Goal: Find specific page/section: Find specific page/section

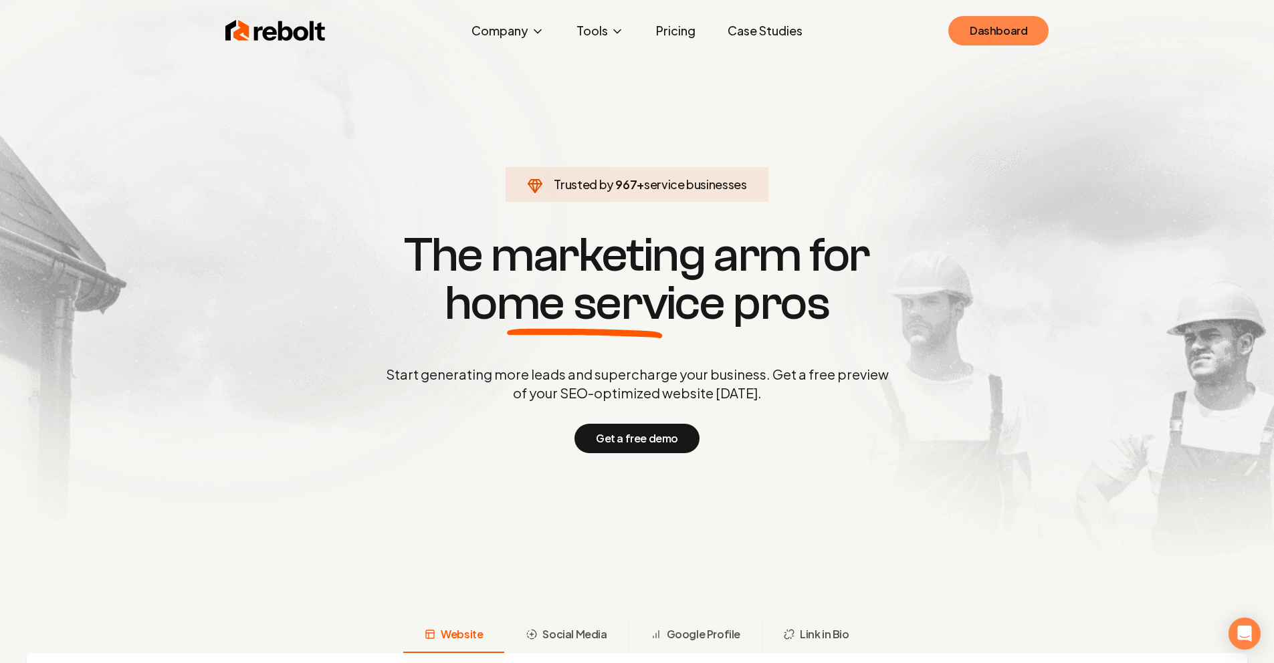
click at [980, 37] on link "Dashboard" at bounding box center [998, 30] width 100 height 29
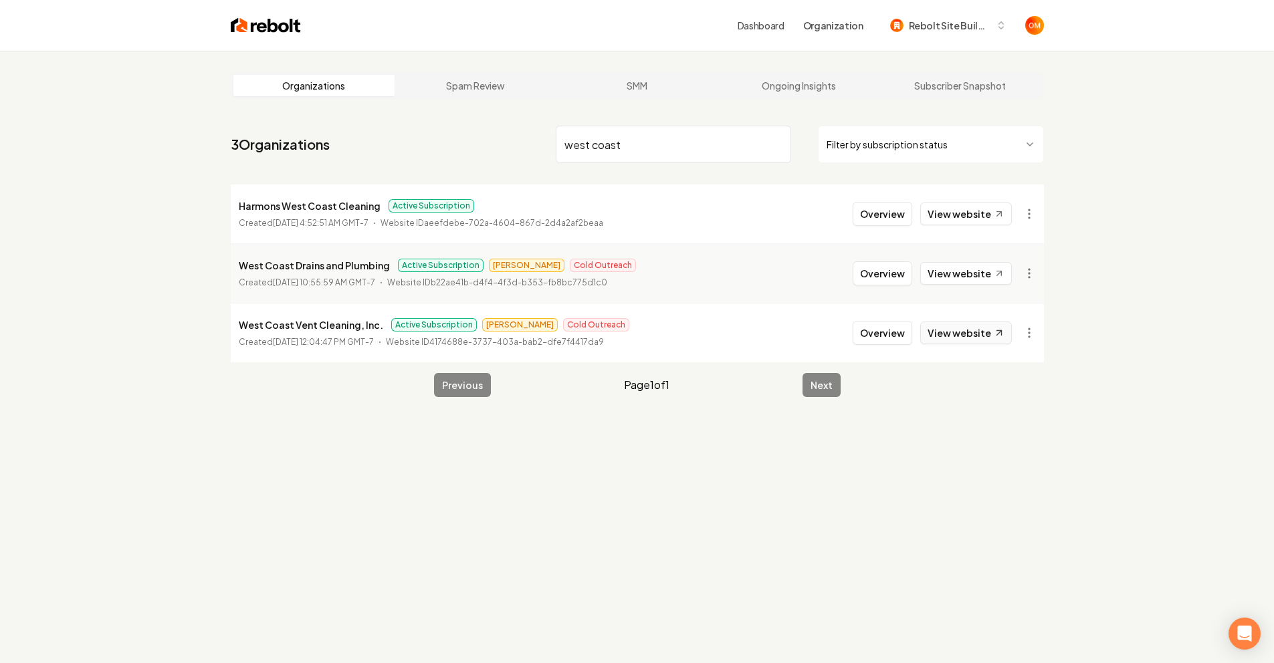
type input "west coast"
click at [959, 334] on link "View website" at bounding box center [966, 333] width 92 height 23
click at [768, 140] on input "west coast" at bounding box center [673, 144] width 235 height 37
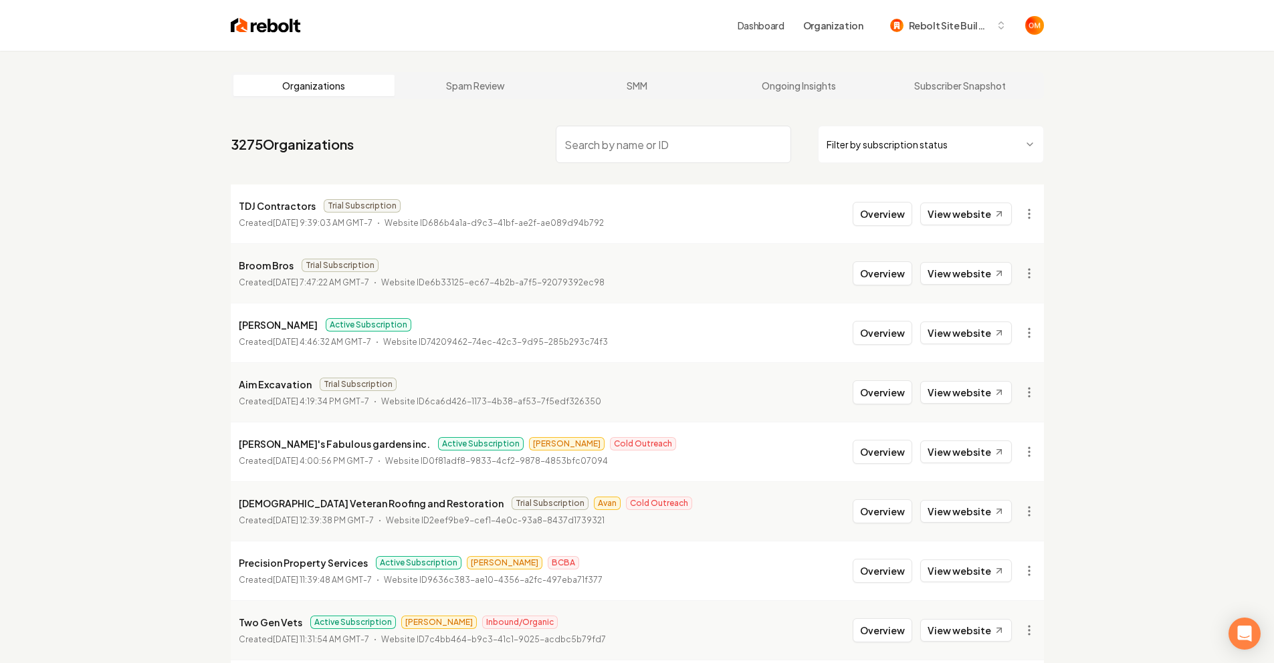
drag, startPoint x: 278, startPoint y: 27, endPoint x: 255, endPoint y: 17, distance: 25.2
click at [278, 26] on img at bounding box center [266, 25] width 70 height 19
